Goal: Find specific page/section: Find specific page/section

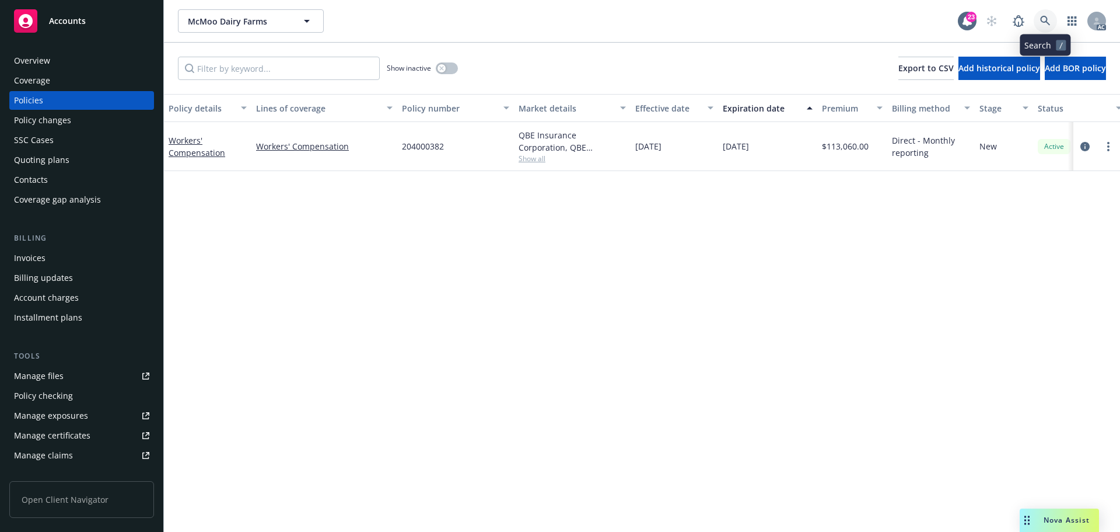
click at [1052, 26] on link at bounding box center [1045, 20] width 23 height 23
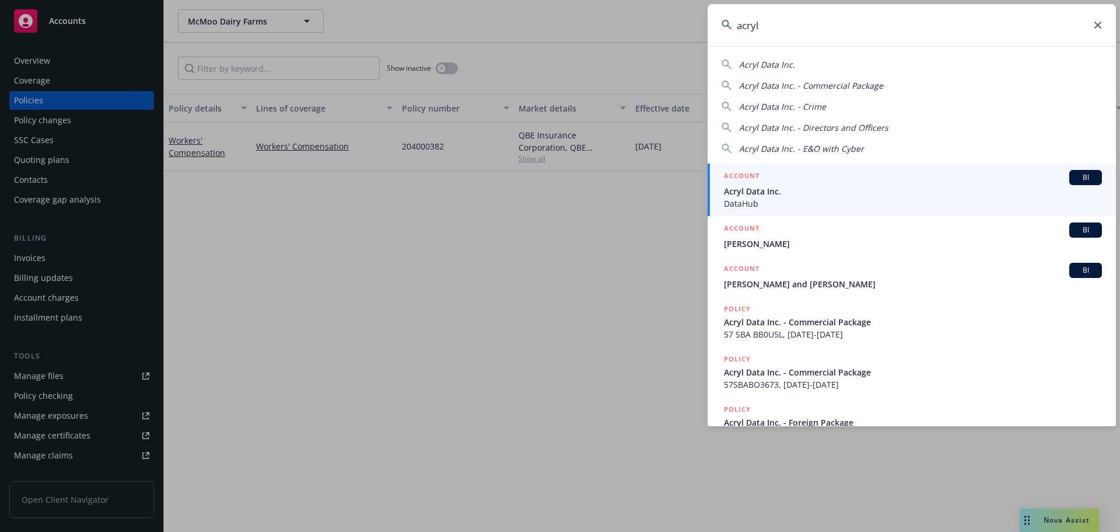
type input "acryl"
click at [826, 188] on span "Acryl Data Inc." at bounding box center [913, 191] width 378 height 12
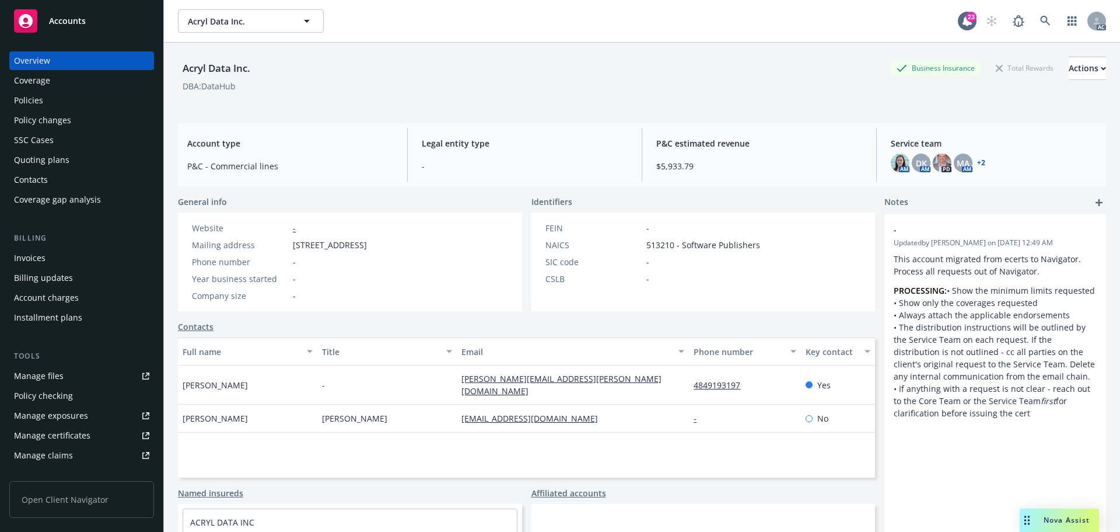
click at [85, 257] on div "Invoices" at bounding box center [81, 258] width 135 height 19
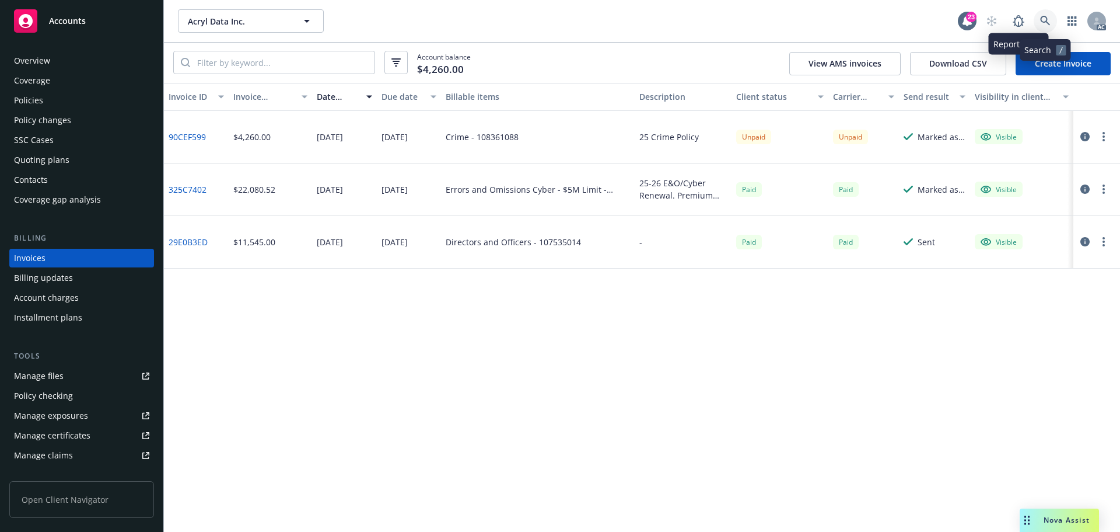
click at [1038, 22] on link at bounding box center [1045, 20] width 23 height 23
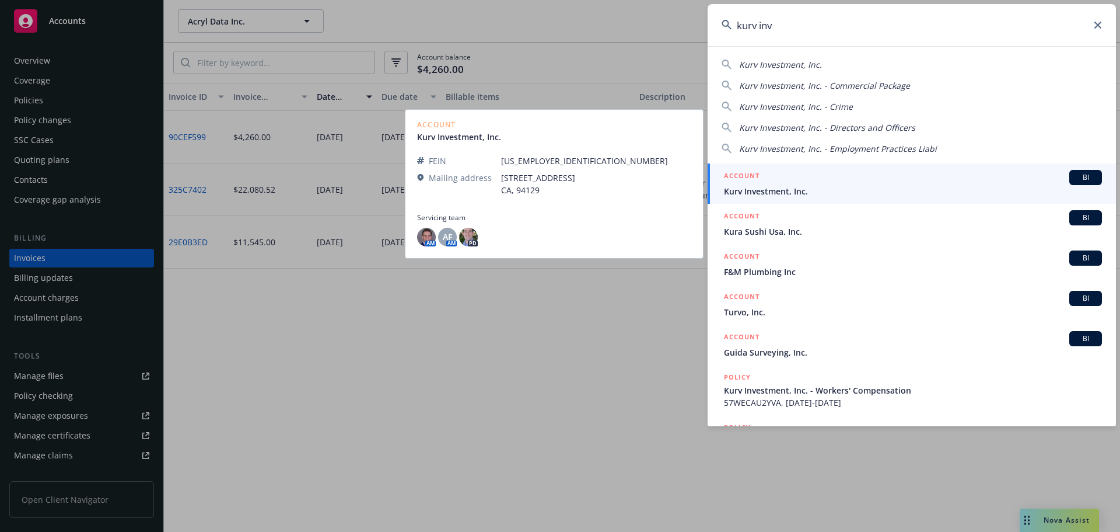
type input "kurv inv"
click at [781, 186] on span "Kurv Investment, Inc." at bounding box center [913, 191] width 378 height 12
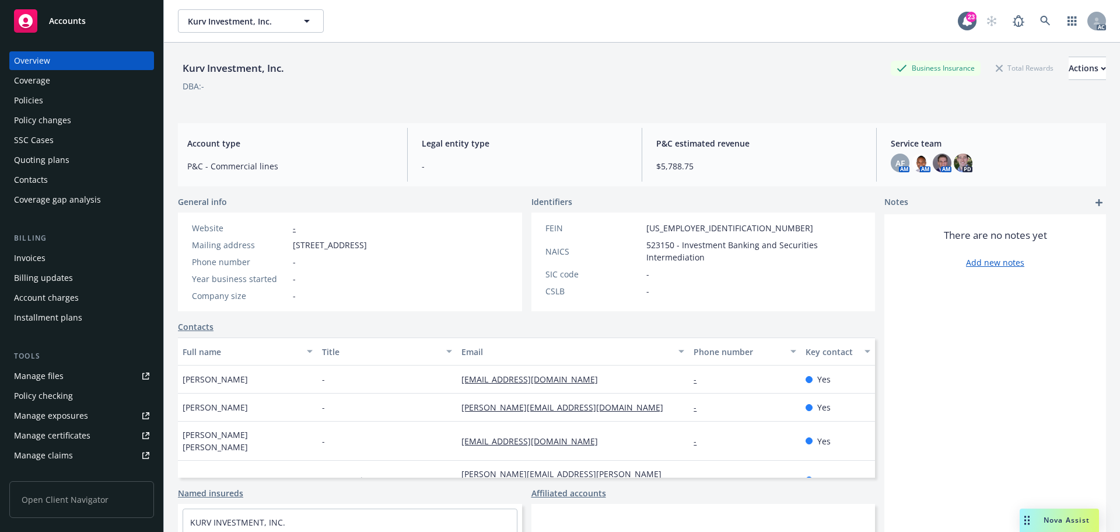
click at [45, 250] on div "Invoices" at bounding box center [81, 258] width 135 height 19
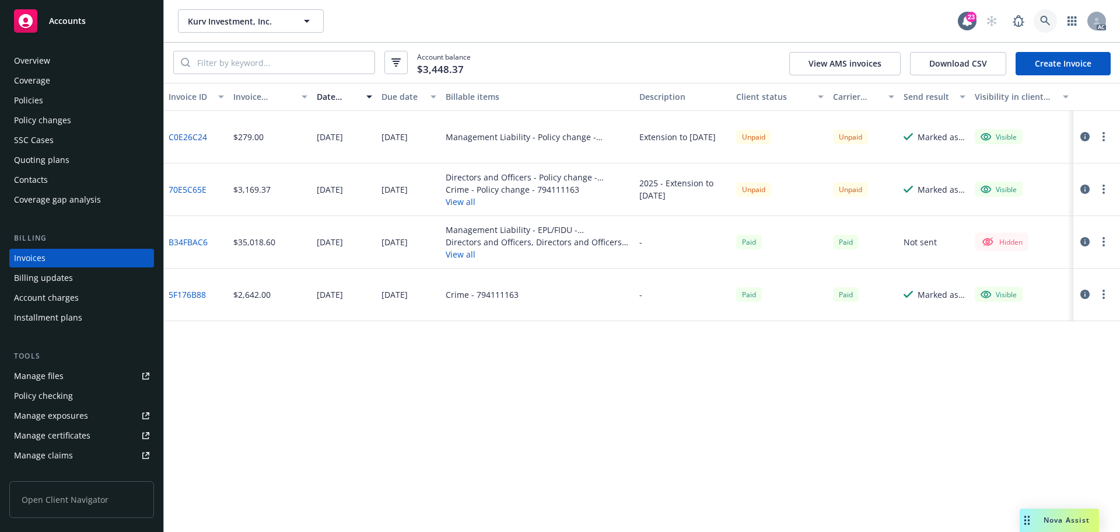
click at [1039, 26] on link at bounding box center [1045, 20] width 23 height 23
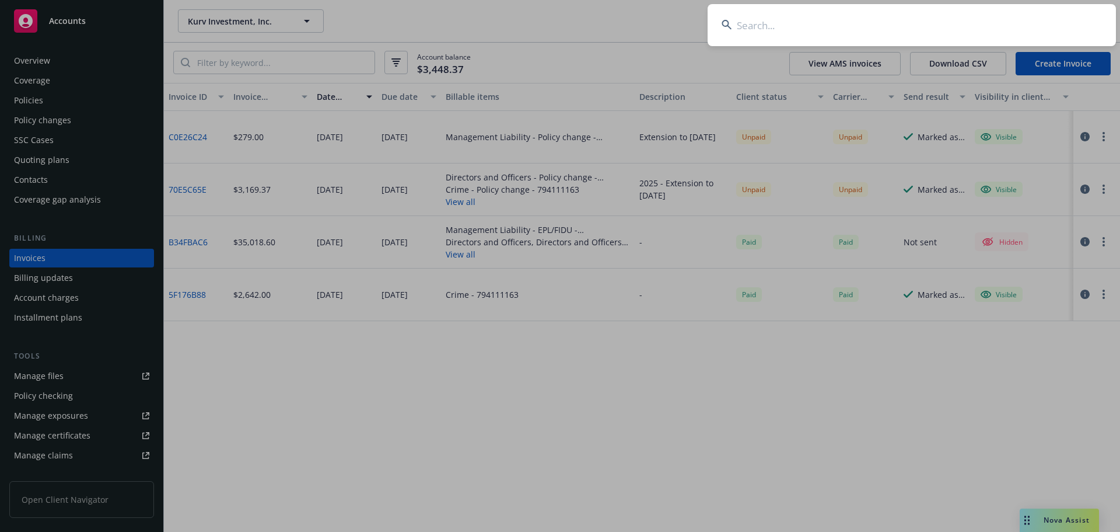
click at [958, 26] on input at bounding box center [912, 25] width 408 height 42
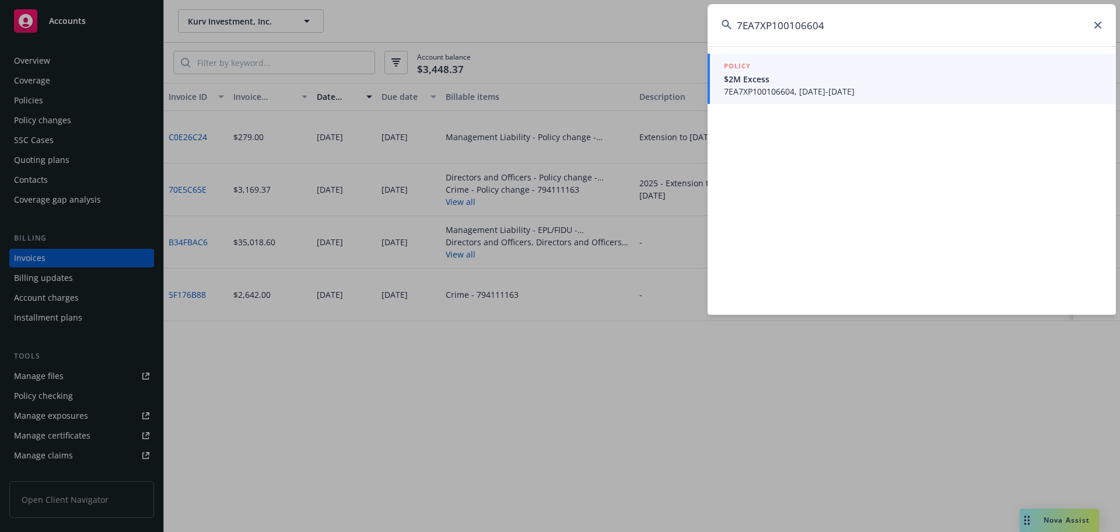
type input "7EA7XP100106604"
click at [843, 74] on span "$2M Excess" at bounding box center [913, 79] width 378 height 12
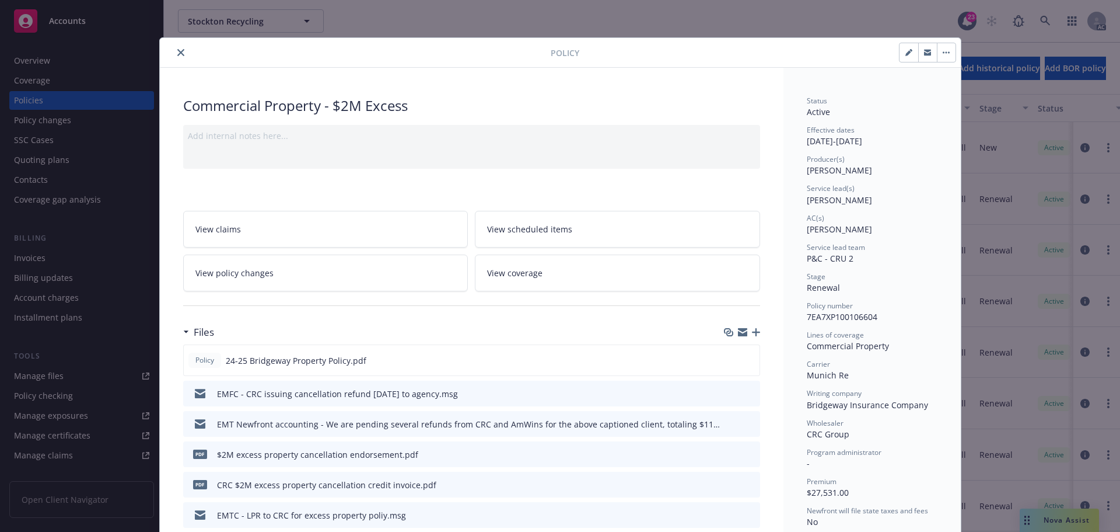
click at [179, 51] on icon "close" at bounding box center [180, 52] width 7 height 7
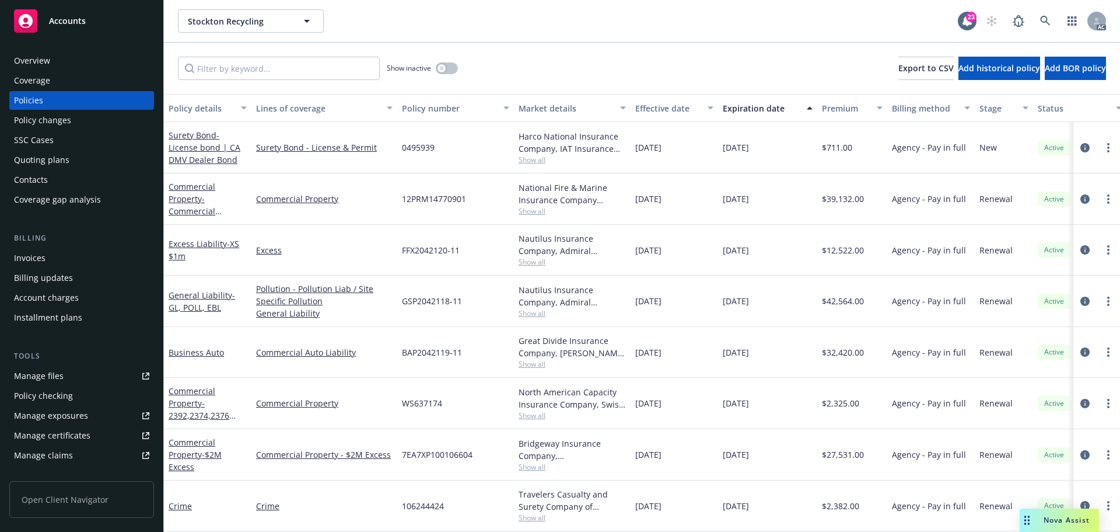
click at [56, 250] on div "Invoices" at bounding box center [81, 258] width 135 height 19
